Goal: Task Accomplishment & Management: Manage account settings

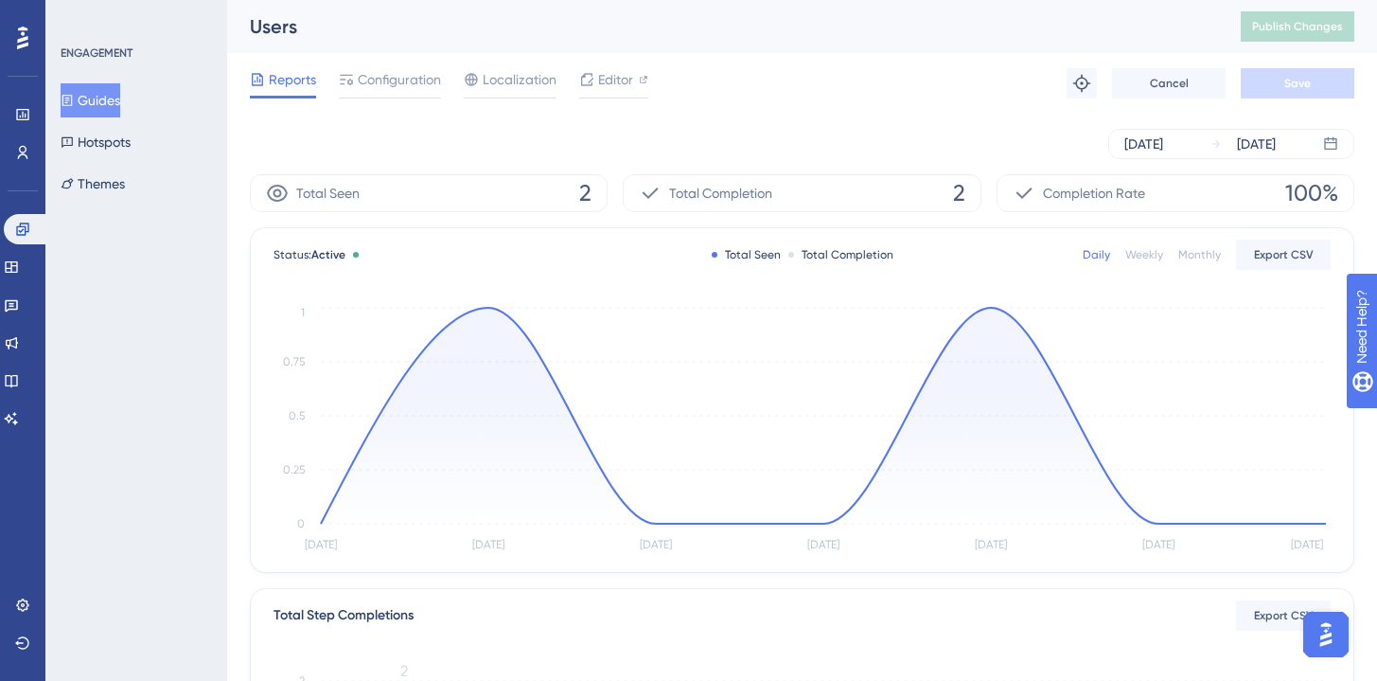
click at [120, 97] on button "Guides" at bounding box center [91, 100] width 60 height 34
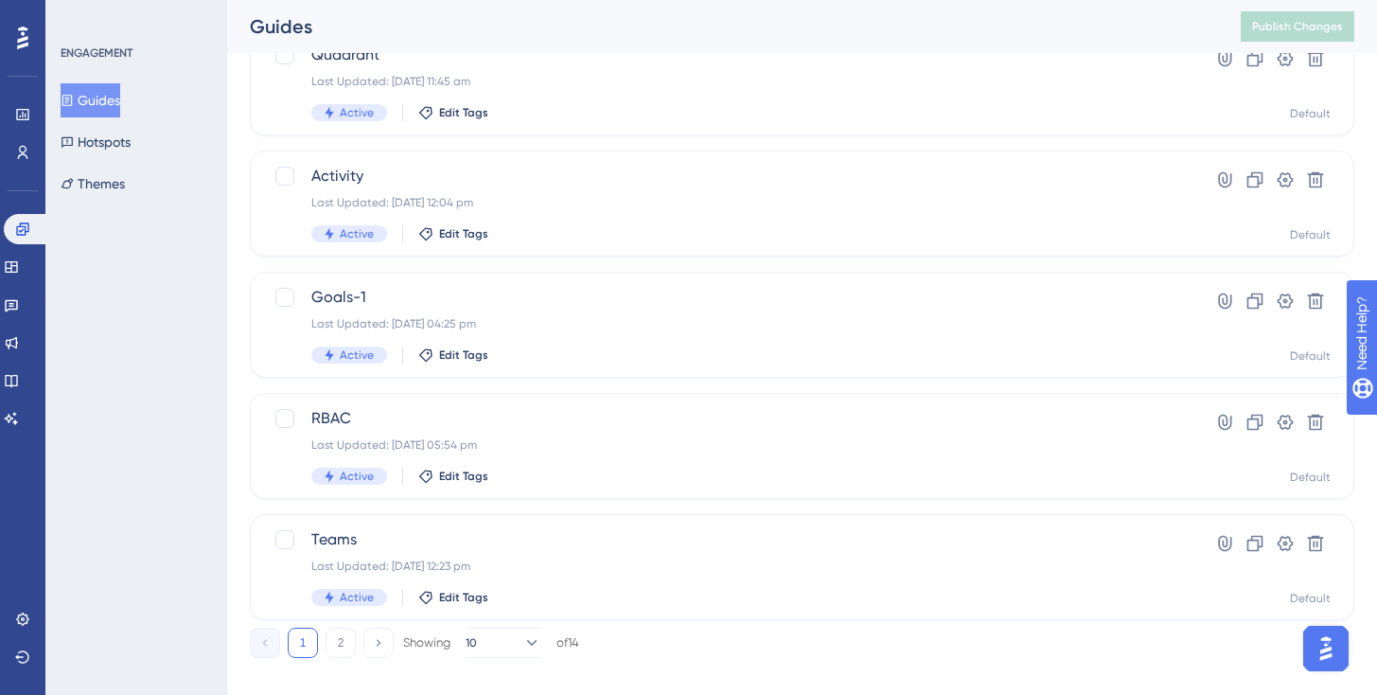
scroll to position [774, 0]
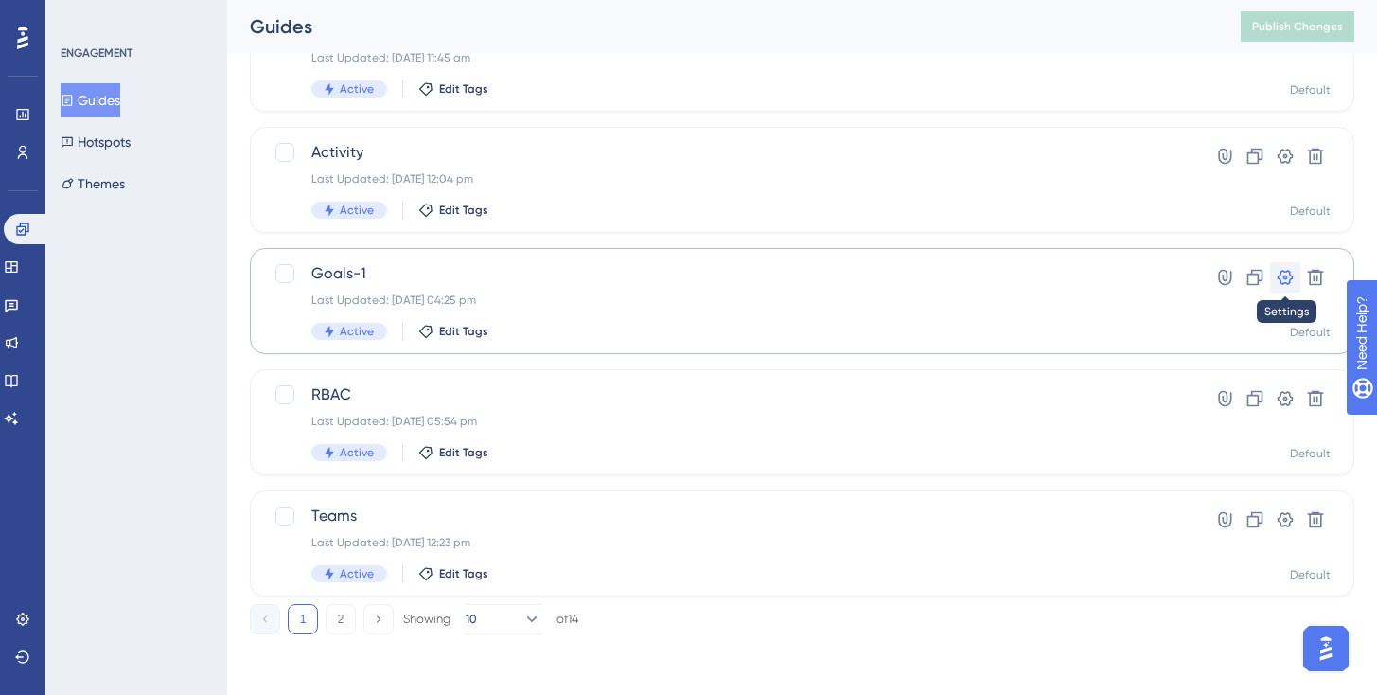
click at [1290, 283] on icon at bounding box center [1285, 277] width 19 height 19
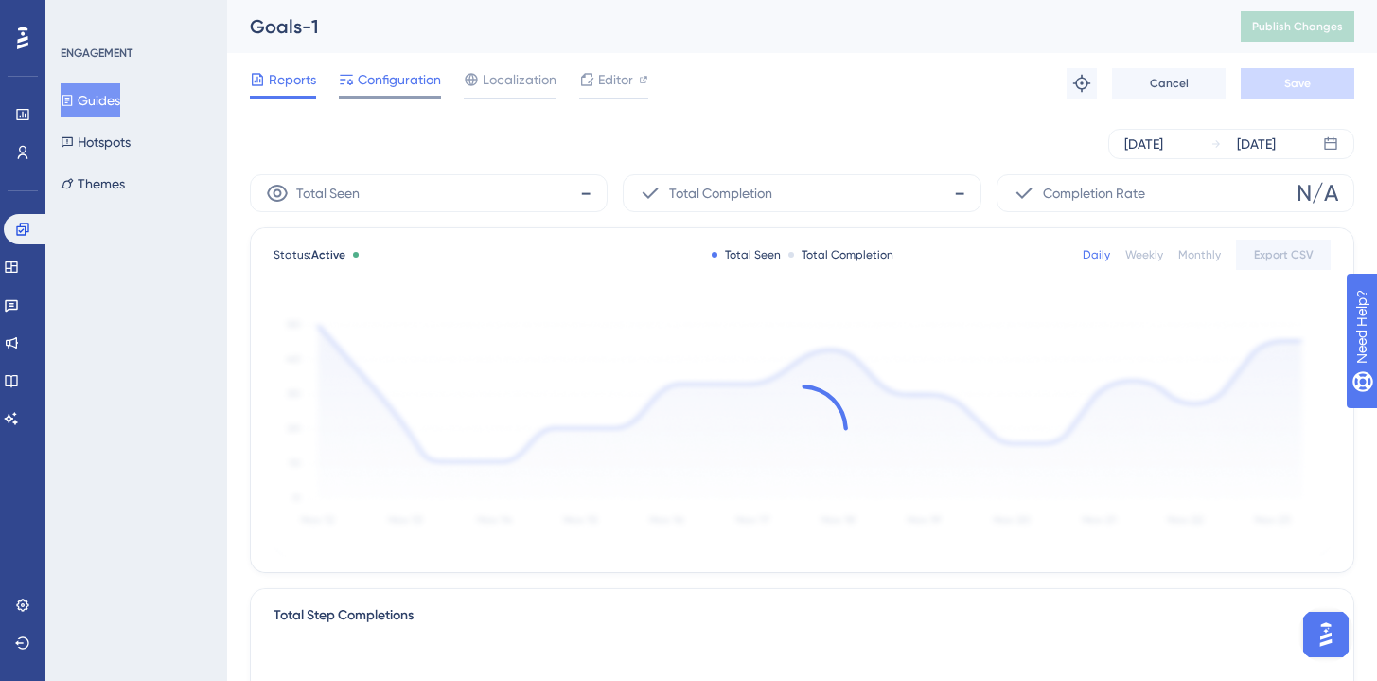
click at [421, 89] on span "Configuration" at bounding box center [399, 79] width 83 height 23
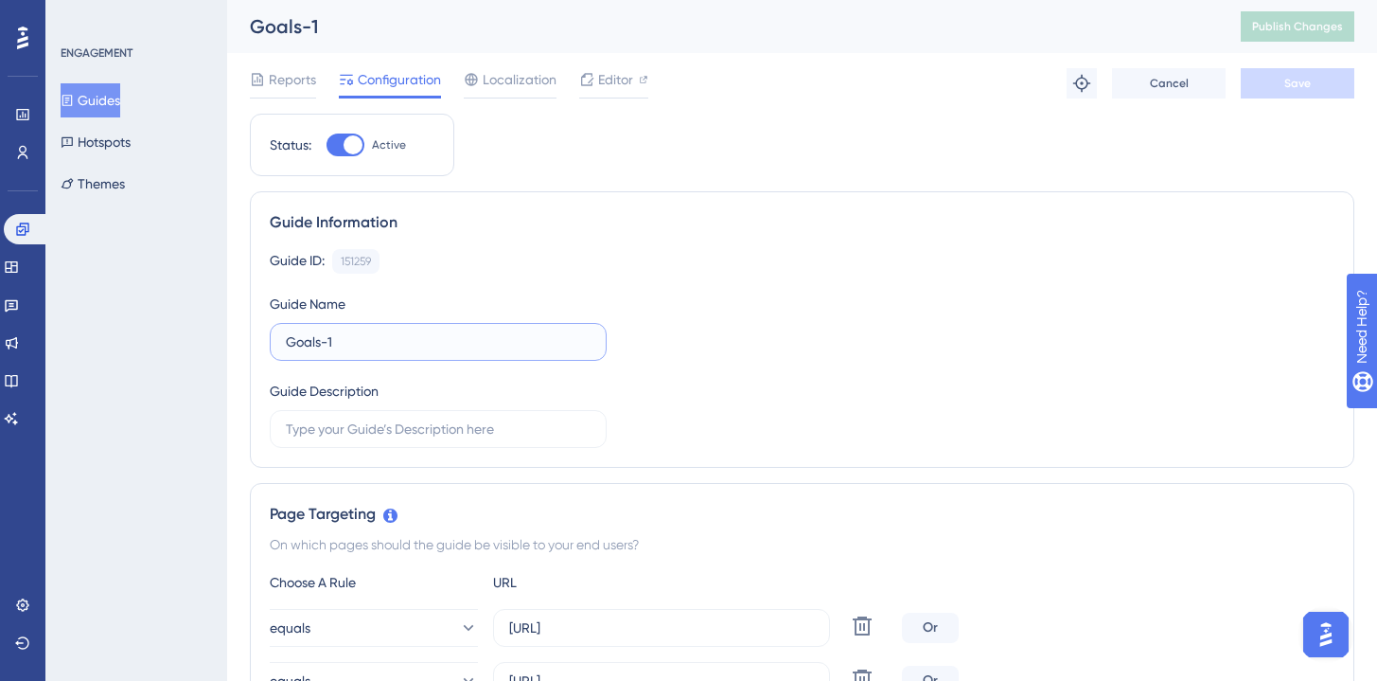
click at [359, 342] on input "Goals-1" at bounding box center [438, 341] width 305 height 21
type input "Goals -"
